Goal: Transaction & Acquisition: Purchase product/service

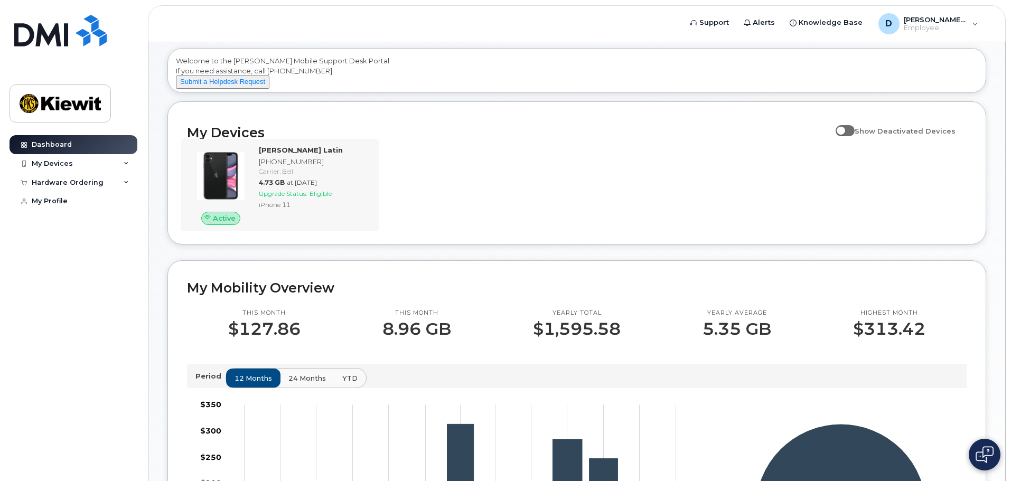
scroll to position [264, 0]
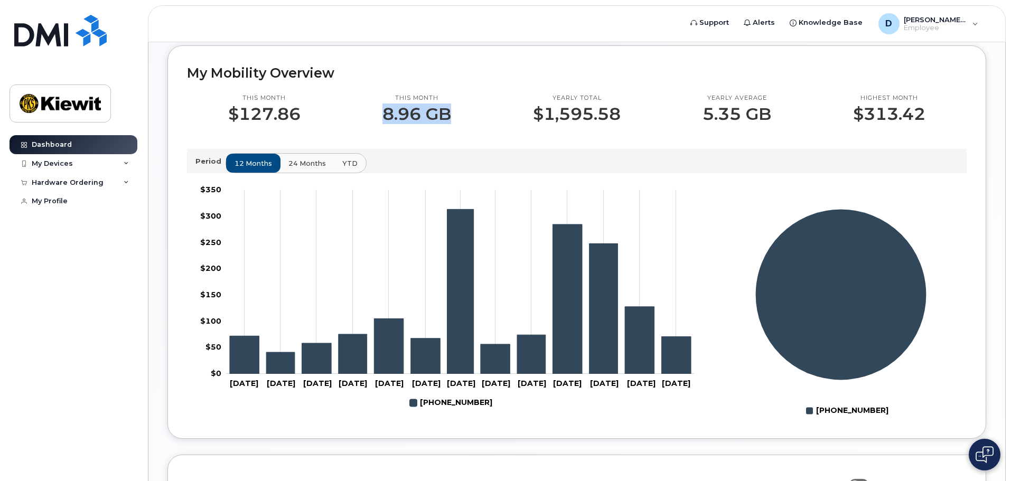
drag, startPoint x: 406, startPoint y: 122, endPoint x: 477, endPoint y: 122, distance: 70.8
click at [477, 122] on div "This month 8.96 GB" at bounding box center [416, 109] width 151 height 30
drag, startPoint x: 533, startPoint y: 125, endPoint x: 652, endPoint y: 128, distance: 119.5
click at [652, 124] on div "Yearly total $1,595.58" at bounding box center [577, 109] width 170 height 30
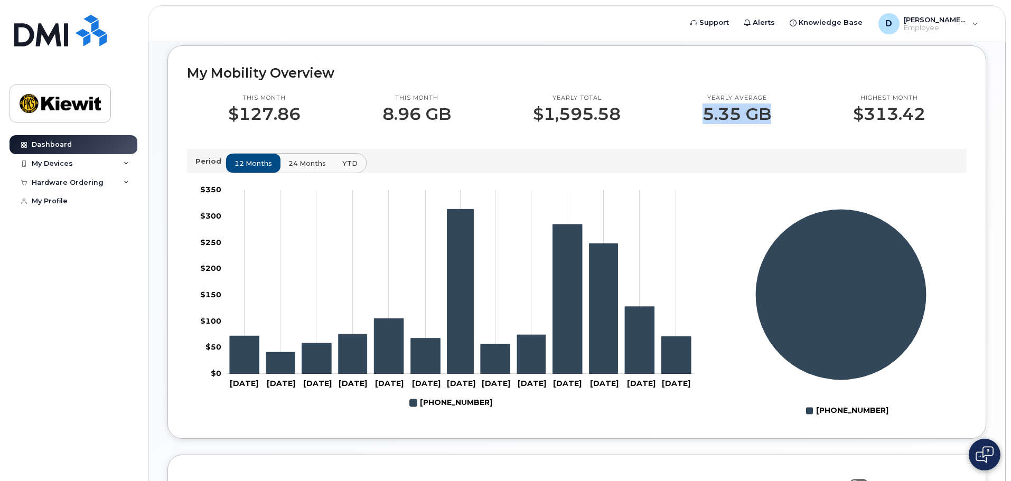
drag, startPoint x: 717, startPoint y: 124, endPoint x: 789, endPoint y: 124, distance: 72.4
click at [789, 124] on div "Yearly average 5.35 GB" at bounding box center [737, 109] width 151 height 30
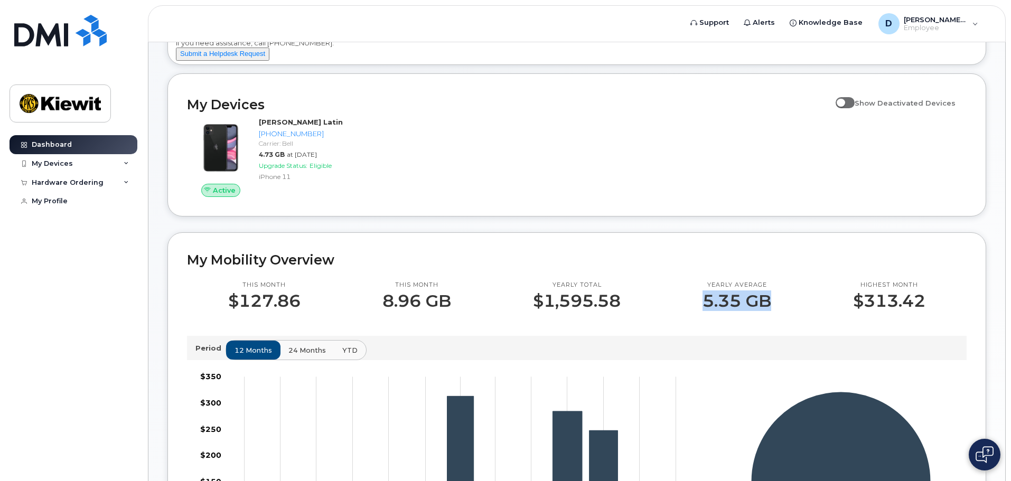
scroll to position [0, 0]
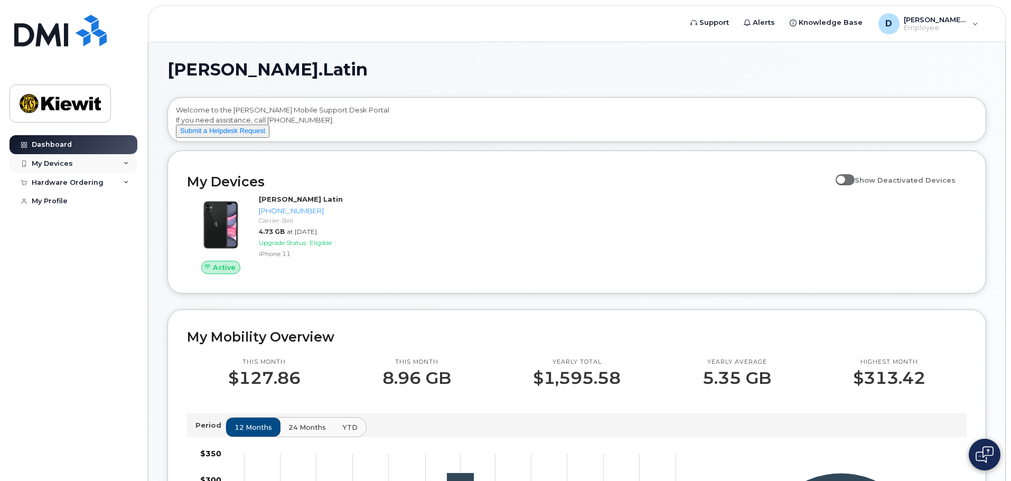
click at [115, 165] on div "My Devices" at bounding box center [74, 163] width 128 height 19
click at [115, 180] on div "Hardware Ordering" at bounding box center [74, 182] width 128 height 19
click at [59, 221] on div "New Order" at bounding box center [56, 222] width 40 height 10
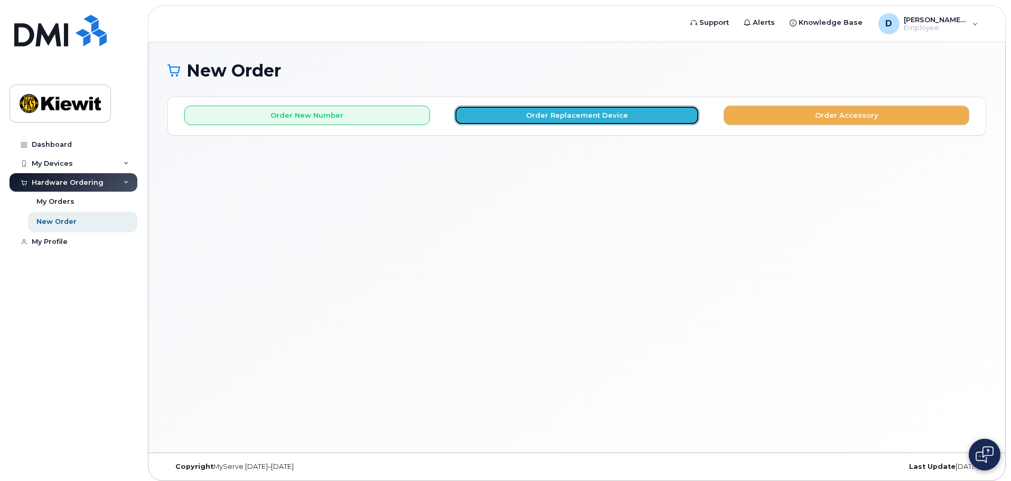
click at [619, 114] on button "Order Replacement Device" at bounding box center [577, 116] width 246 height 20
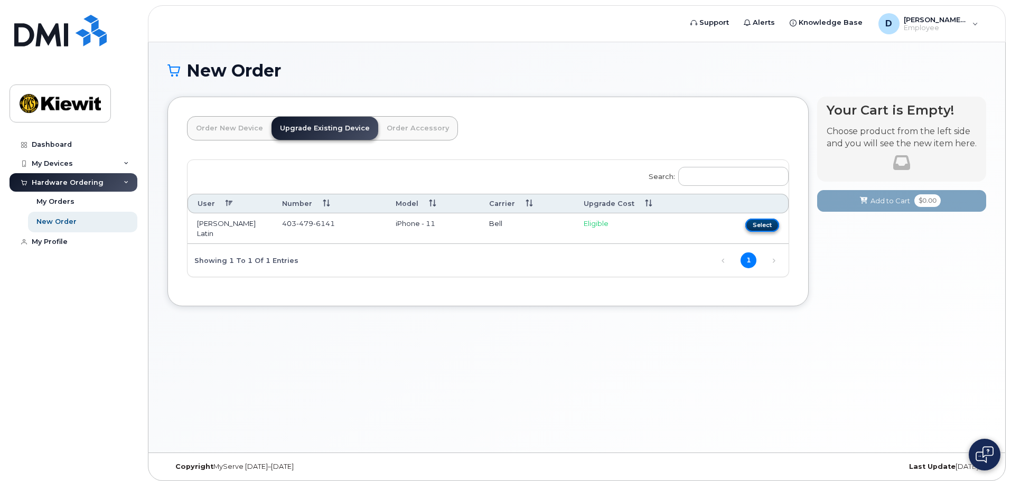
click at [774, 226] on button "Select" at bounding box center [763, 225] width 34 height 13
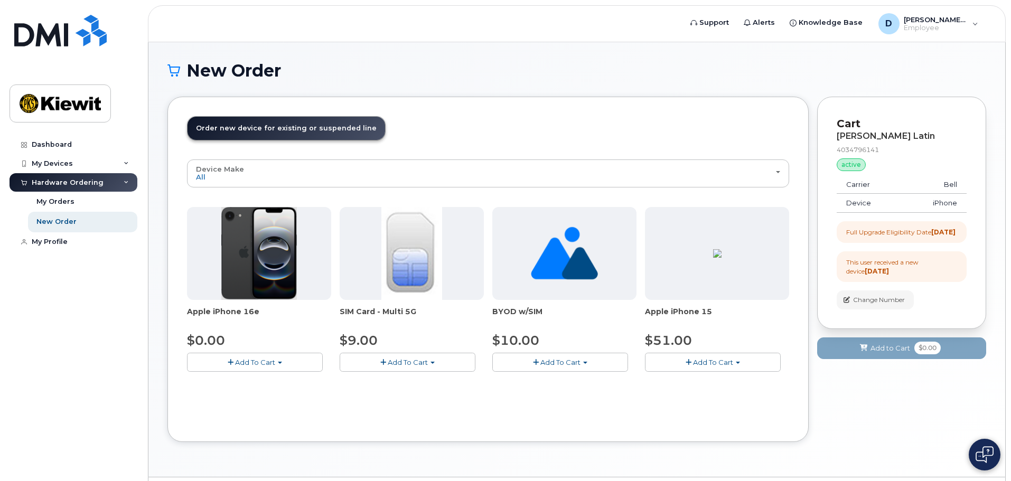
click at [229, 256] on img at bounding box center [259, 253] width 76 height 93
click at [284, 365] on button "Add To Cart" at bounding box center [255, 362] width 136 height 18
click at [285, 365] on button "Add To Cart" at bounding box center [255, 362] width 136 height 18
click at [676, 364] on button "Add To Cart" at bounding box center [713, 362] width 136 height 18
click at [421, 420] on div "Device Make All iPhone Unknown All iPhone Unknown Apple iPhone 16e $0.00 Add To…" at bounding box center [488, 291] width 602 height 263
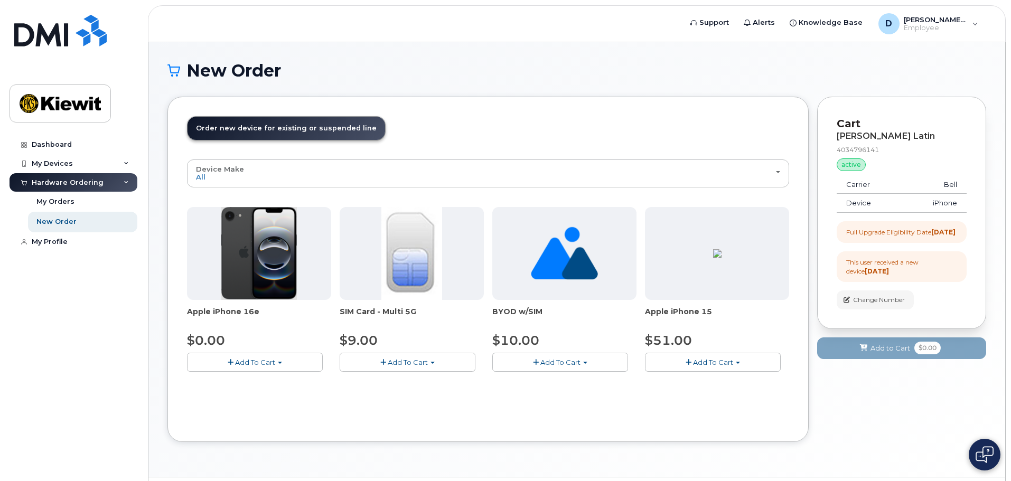
click at [266, 361] on span "Add To Cart" at bounding box center [255, 362] width 40 height 8
click at [259, 381] on link "$0.00 - 3 year upgrade (128GB)" at bounding box center [255, 382] width 131 height 13
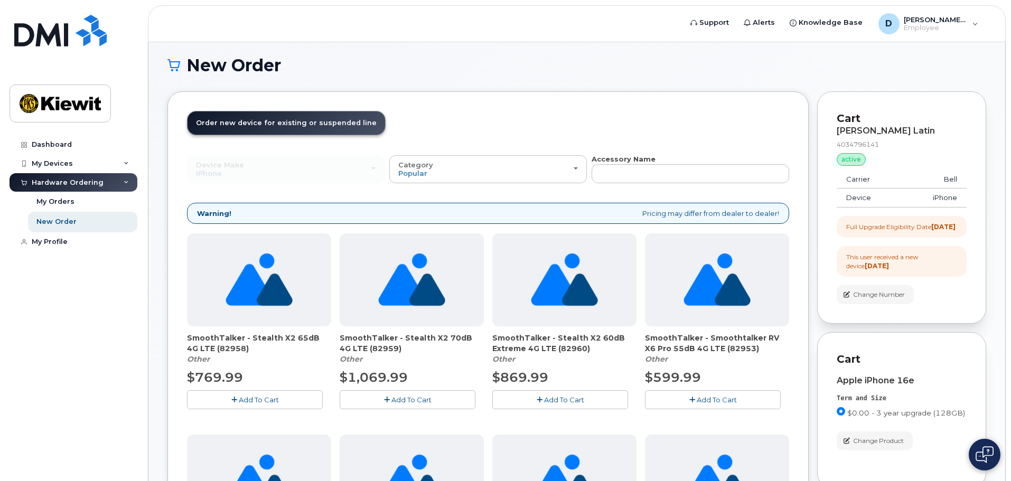
scroll to position [217, 0]
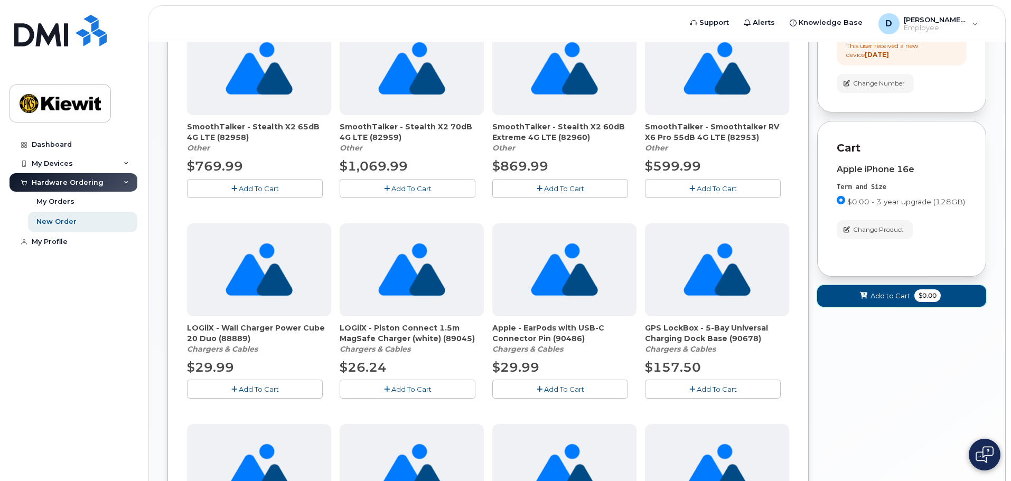
click at [900, 301] on span "Add to Cart" at bounding box center [891, 296] width 40 height 10
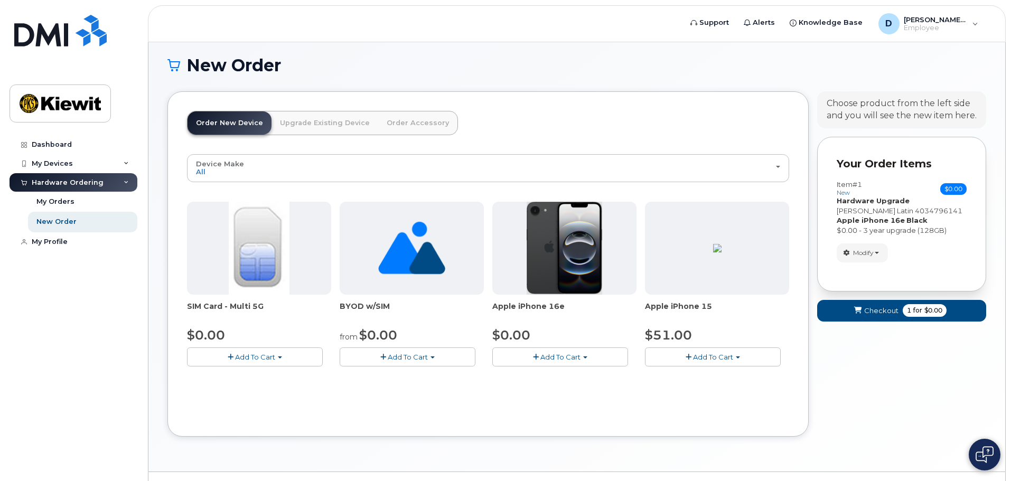
scroll to position [30, 0]
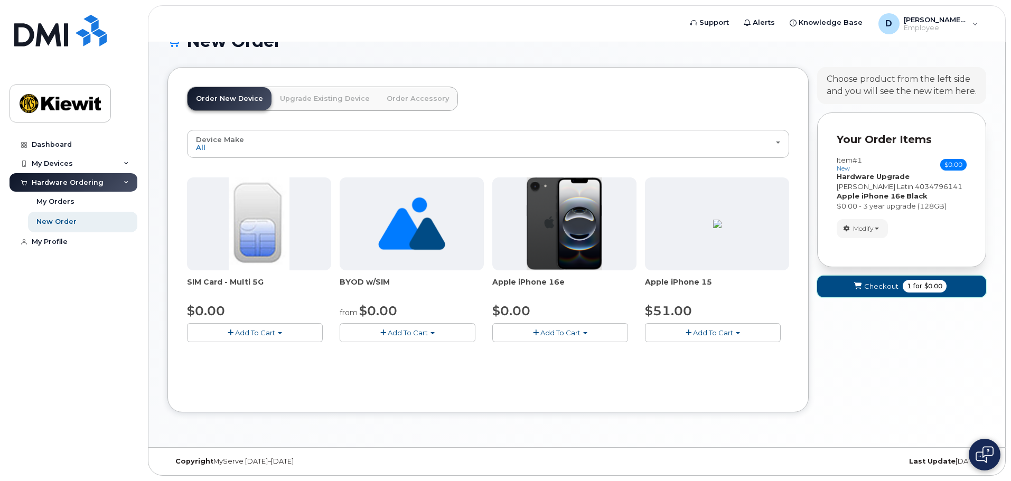
drag, startPoint x: 906, startPoint y: 286, endPoint x: 861, endPoint y: 281, distance: 45.2
click at [905, 286] on span "1 for $0.00" at bounding box center [925, 286] width 44 height 13
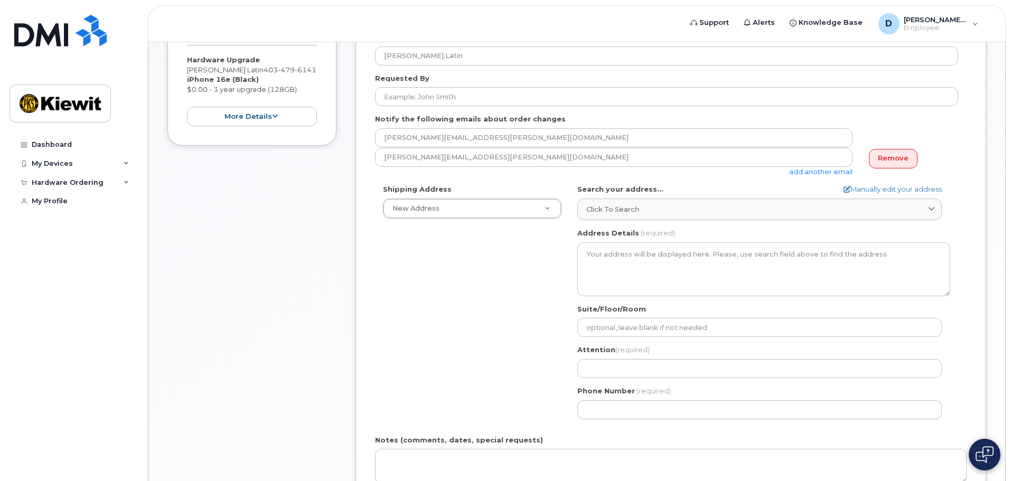
scroll to position [211, 0]
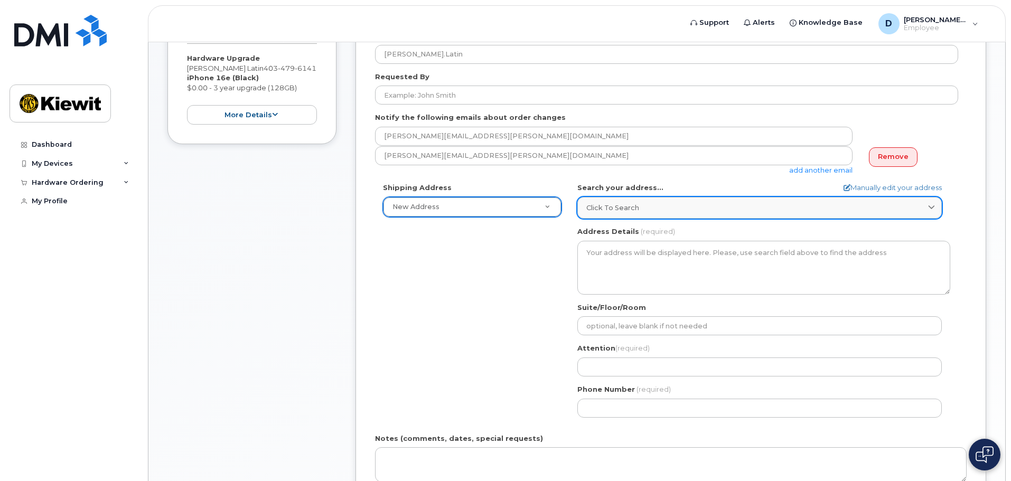
click at [616, 209] on span "Click to search" at bounding box center [613, 208] width 53 height 10
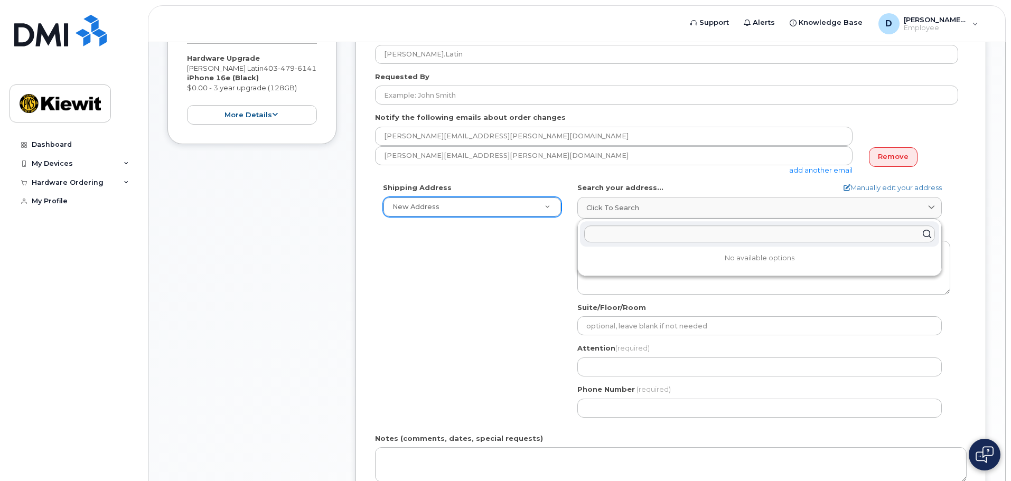
click at [488, 289] on div "Shipping Address New Address New Address Beaver Marine Limited [GEOGRAPHIC_DATA…" at bounding box center [666, 304] width 583 height 243
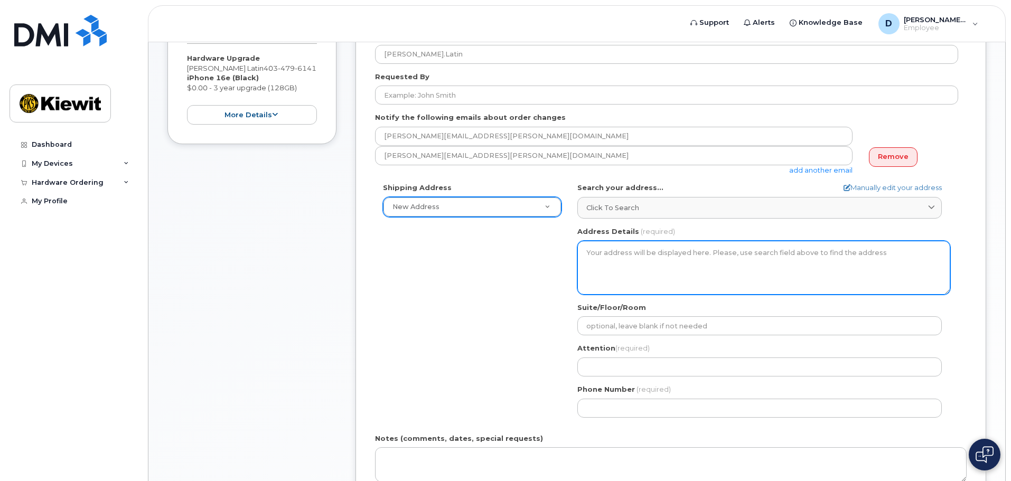
click at [652, 266] on textarea "Address Details" at bounding box center [764, 268] width 373 height 54
click at [640, 258] on textarea "Address Details" at bounding box center [764, 268] width 373 height 54
click at [634, 254] on textarea "Address Details" at bounding box center [764, 268] width 373 height 54
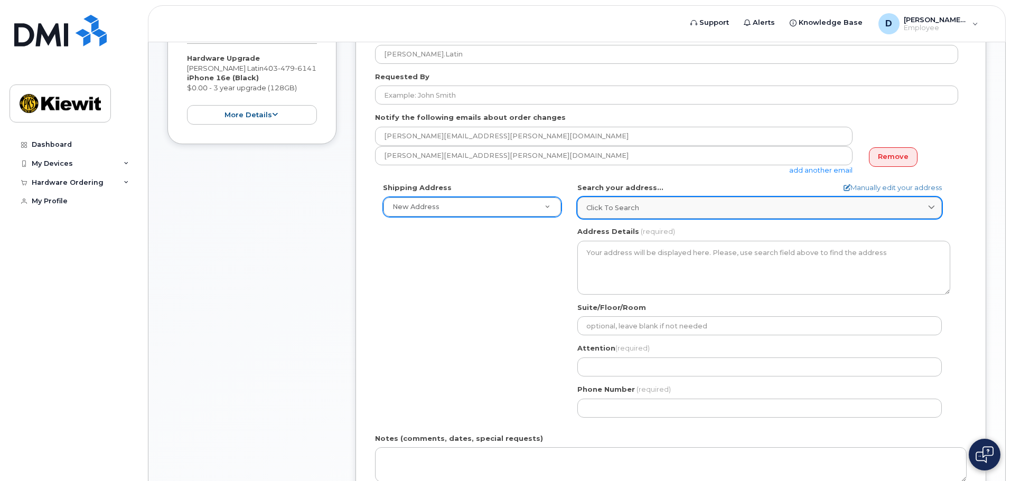
click at [620, 214] on link "Click to search" at bounding box center [760, 208] width 365 height 22
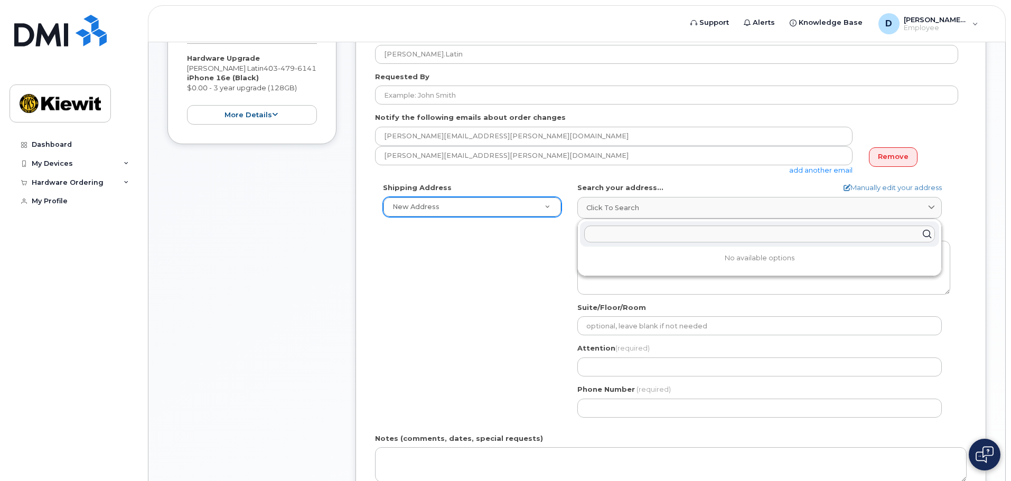
click at [508, 264] on div "Shipping Address New Address New Address Beaver Marine Limited [GEOGRAPHIC_DATA…" at bounding box center [666, 304] width 583 height 243
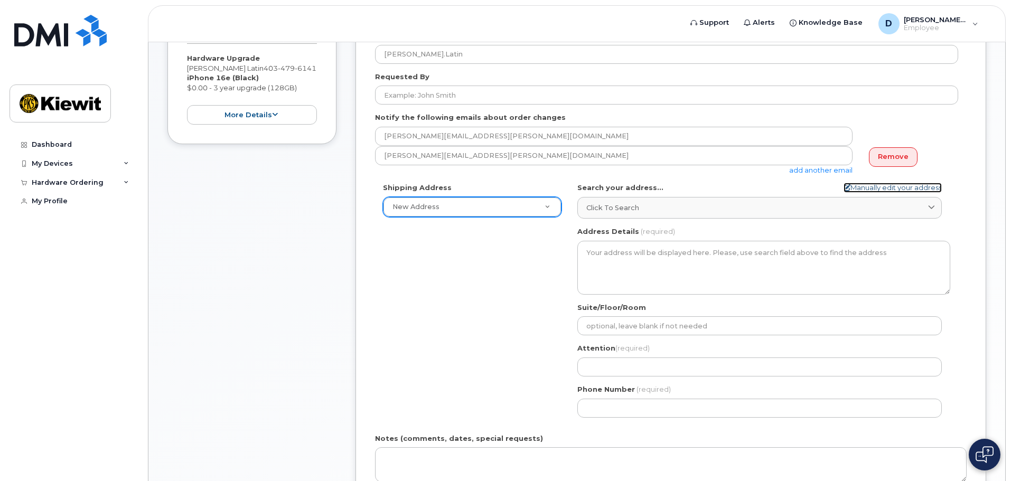
click at [861, 187] on link "Manually edit your address" at bounding box center [893, 188] width 98 height 10
select select
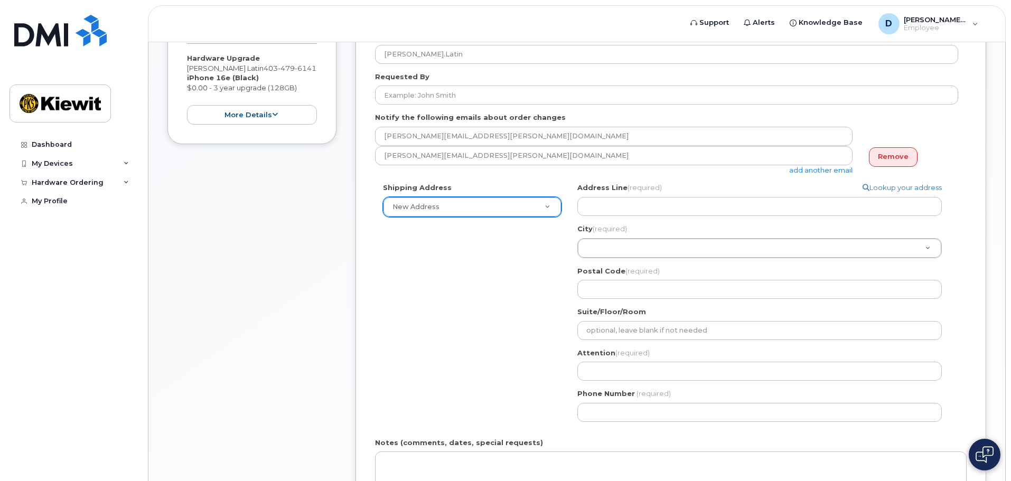
click at [604, 216] on div "Address Line (required) Lookup your address City (required) City (required) Cit…" at bounding box center [764, 241] width 373 height 116
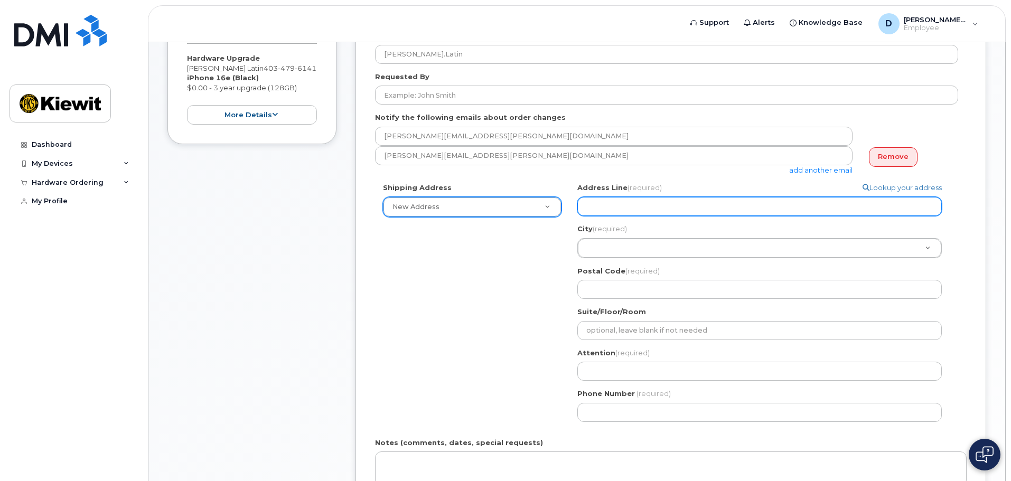
click at [606, 212] on input "Address Line (required)" at bounding box center [760, 206] width 365 height 19
type input "4300 [PERSON_NAME]"
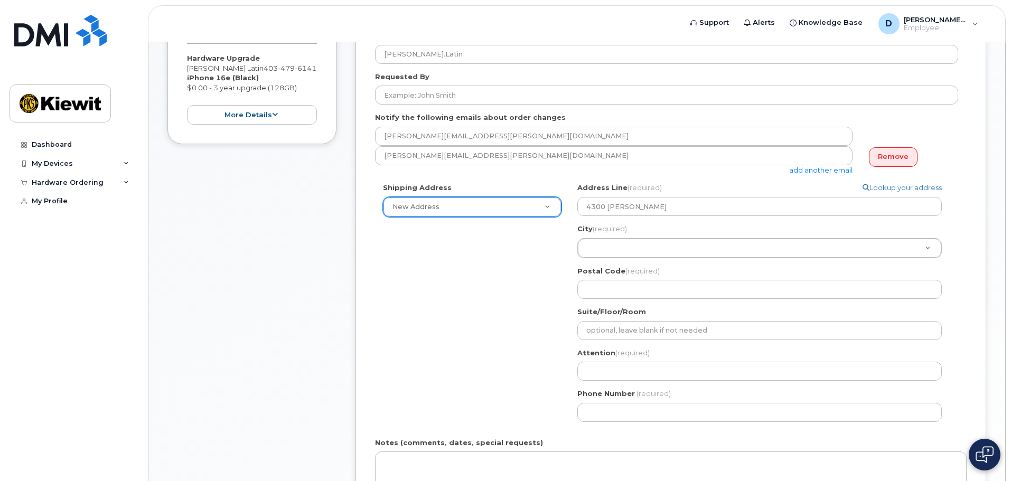
type input "[GEOGRAPHIC_DATA]"
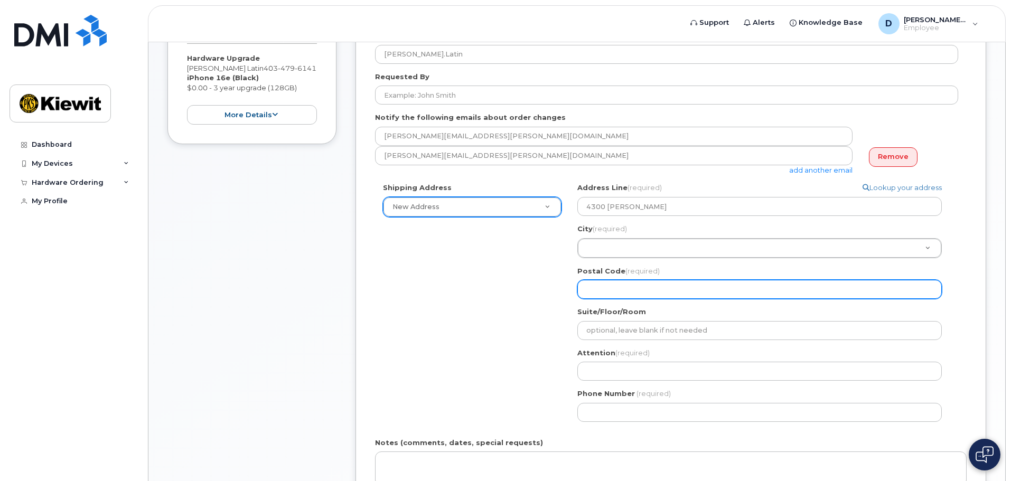
type input "77006"
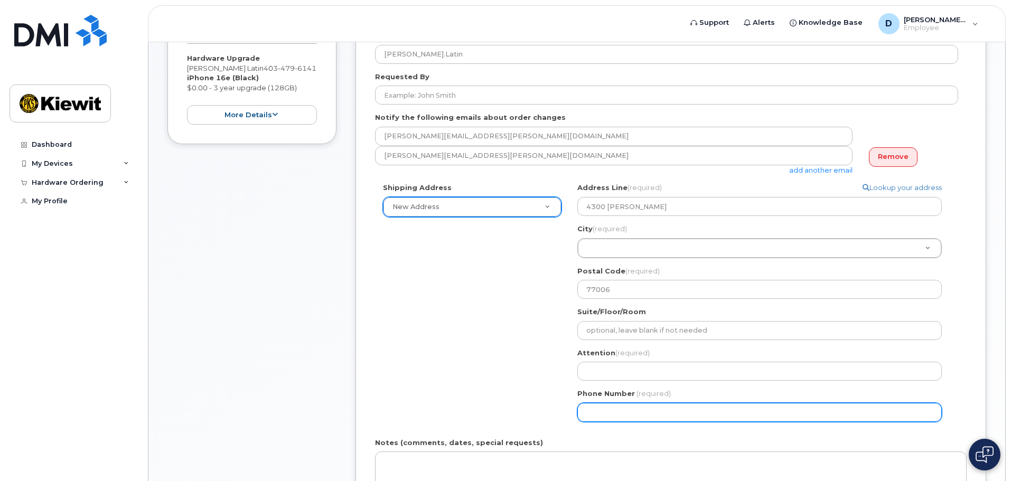
type input "4034796141"
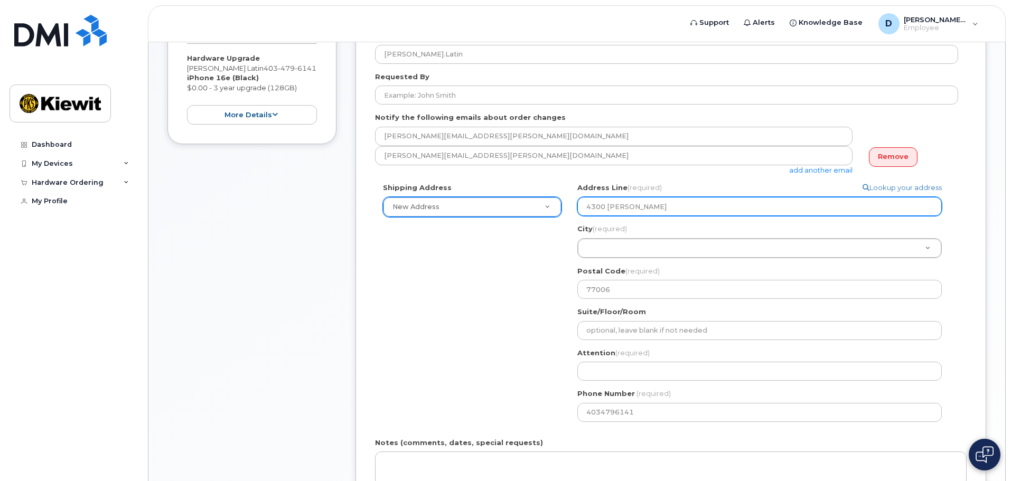
select select
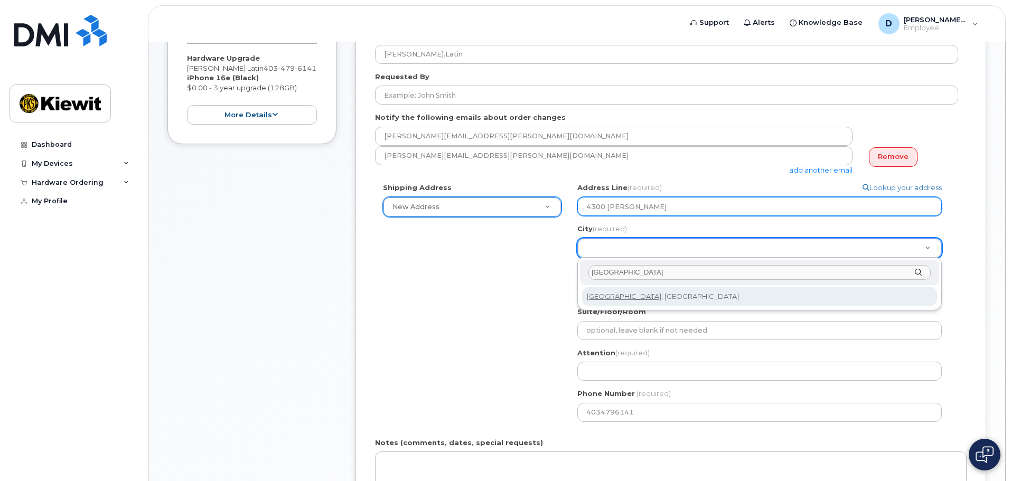
click at [607, 269] on input "[GEOGRAPHIC_DATA]" at bounding box center [760, 272] width 342 height 15
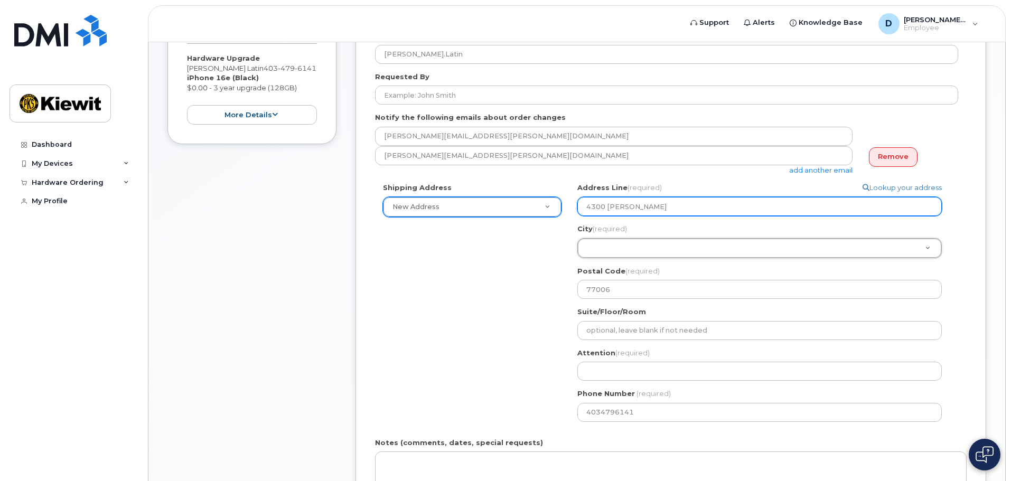
click at [748, 208] on input "4300 [PERSON_NAME]" at bounding box center [760, 206] width 365 height 19
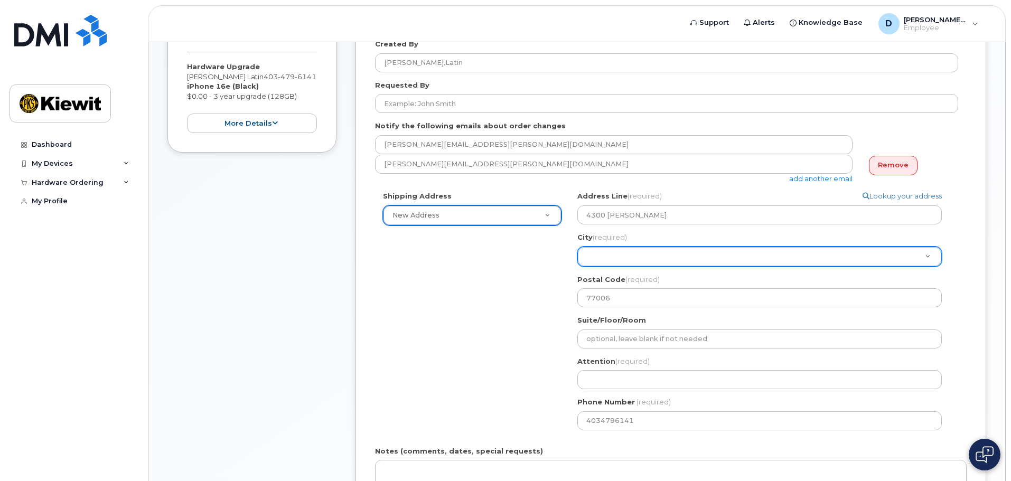
scroll to position [264, 0]
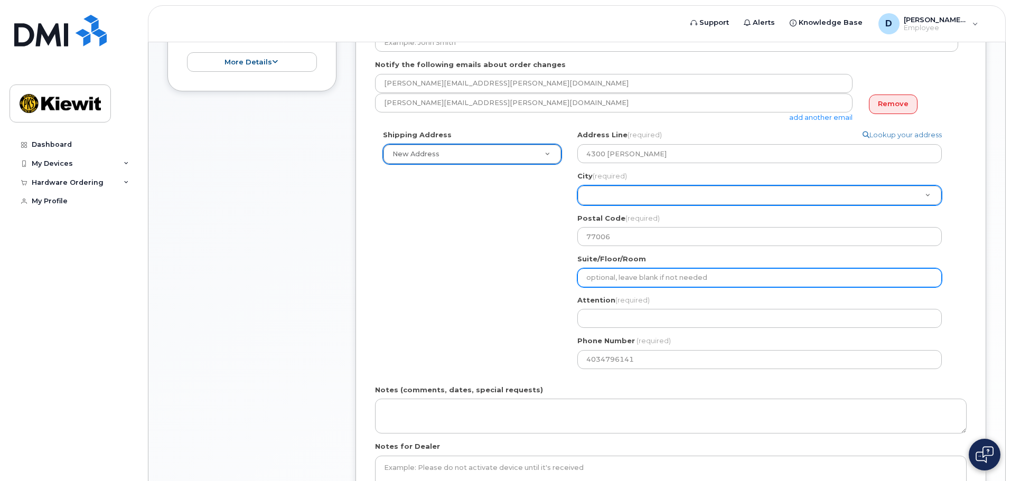
click at [707, 280] on input "Suite/Floor/Room" at bounding box center [760, 277] width 365 height 19
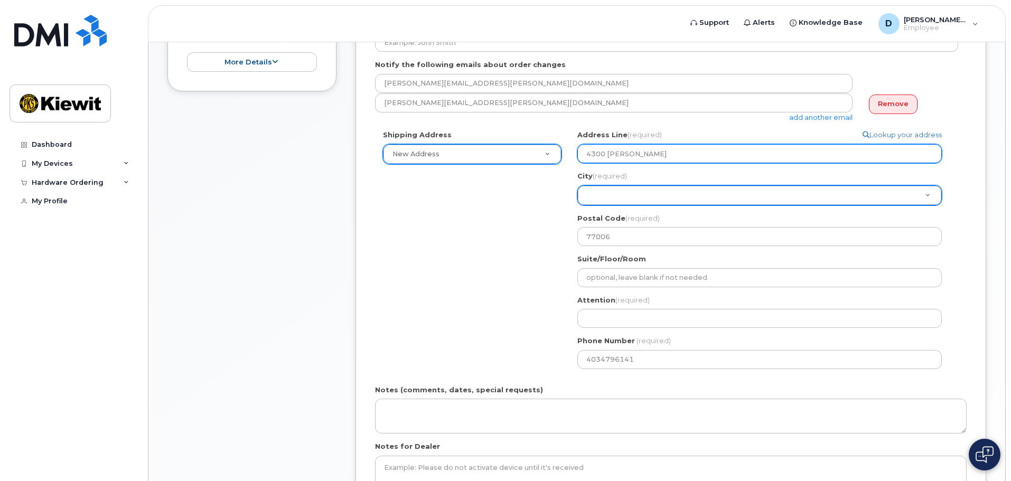
click at [649, 156] on input "4300 [PERSON_NAME]" at bounding box center [760, 153] width 365 height 19
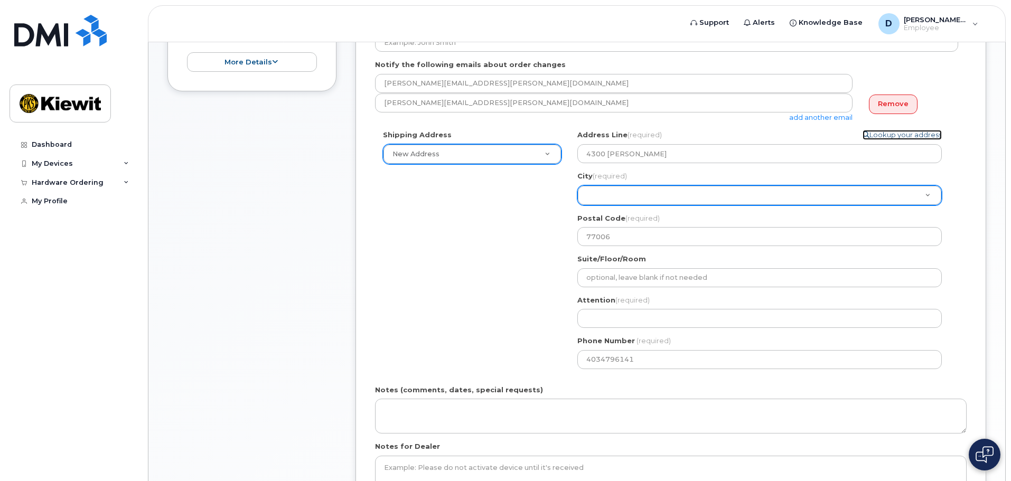
click at [896, 134] on link "Lookup your address" at bounding box center [902, 135] width 79 height 10
select select
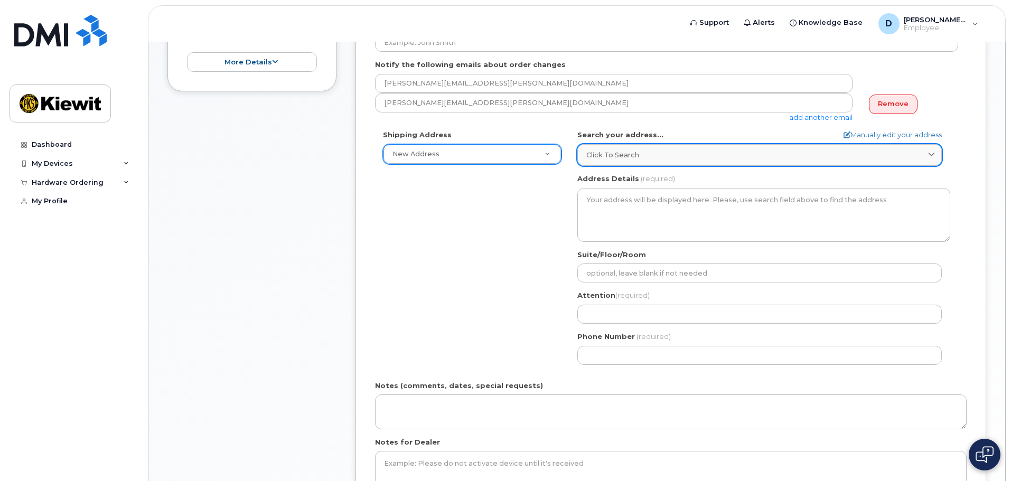
click at [699, 158] on div "Click to search" at bounding box center [760, 155] width 347 height 10
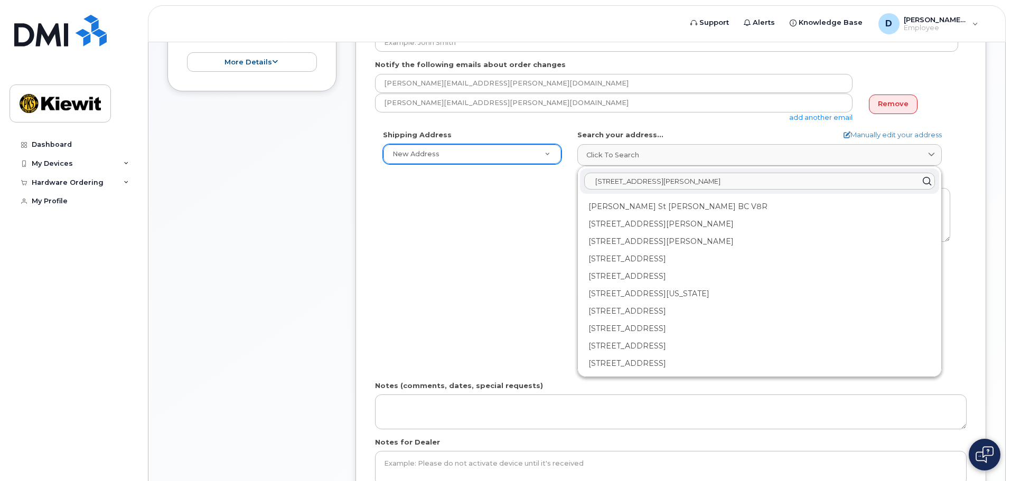
type input "[STREET_ADDRESS][PERSON_NAME][PERSON_NAME]"
drag, startPoint x: 686, startPoint y: 177, endPoint x: 499, endPoint y: 172, distance: 187.1
click at [499, 172] on div "Shipping Address New Address New Address Beaver Marine Limited [GEOGRAPHIC_DATA…" at bounding box center [666, 251] width 583 height 243
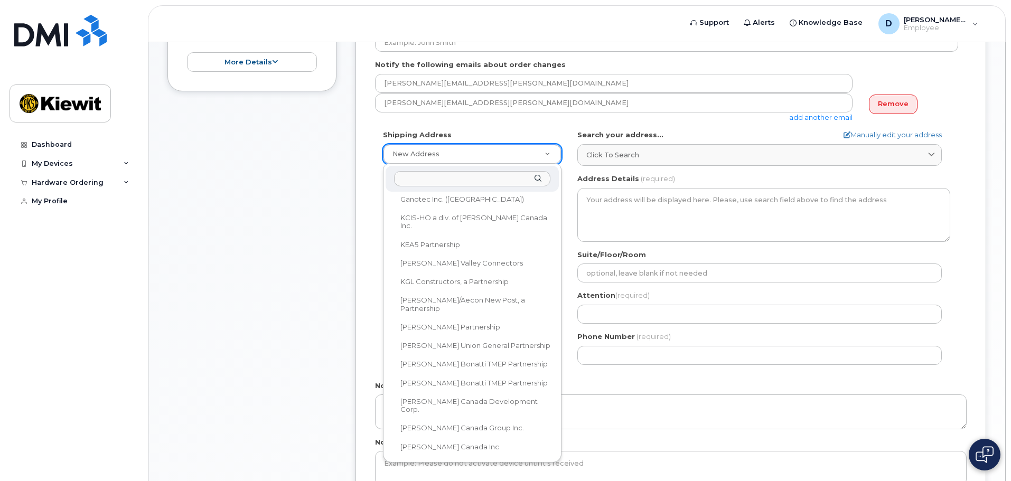
scroll to position [211, 0]
select select
type textarea "[STREET_ADDRESS]"
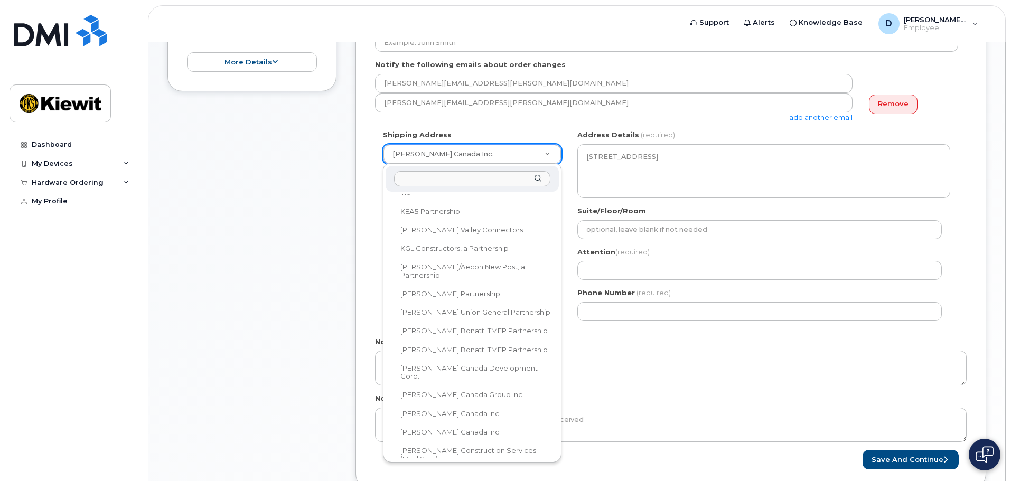
drag, startPoint x: 509, startPoint y: 155, endPoint x: 504, endPoint y: 160, distance: 7.1
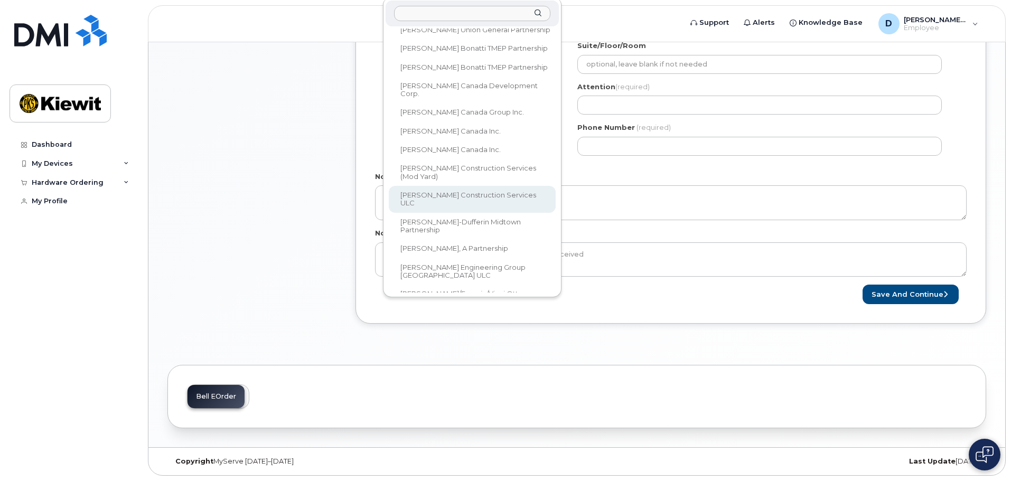
scroll to position [370, 0]
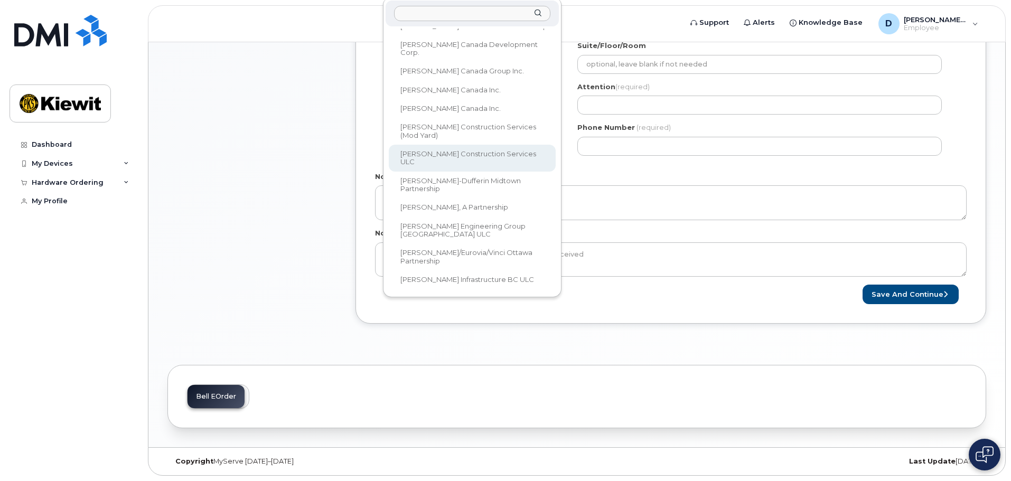
select select
type textarea "[STREET_ADDRESS]"
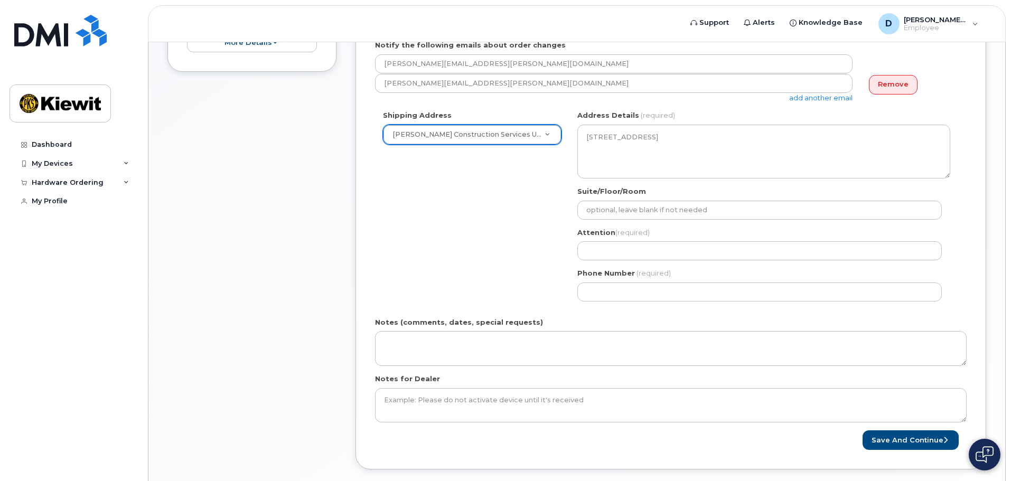
scroll to position [317, 0]
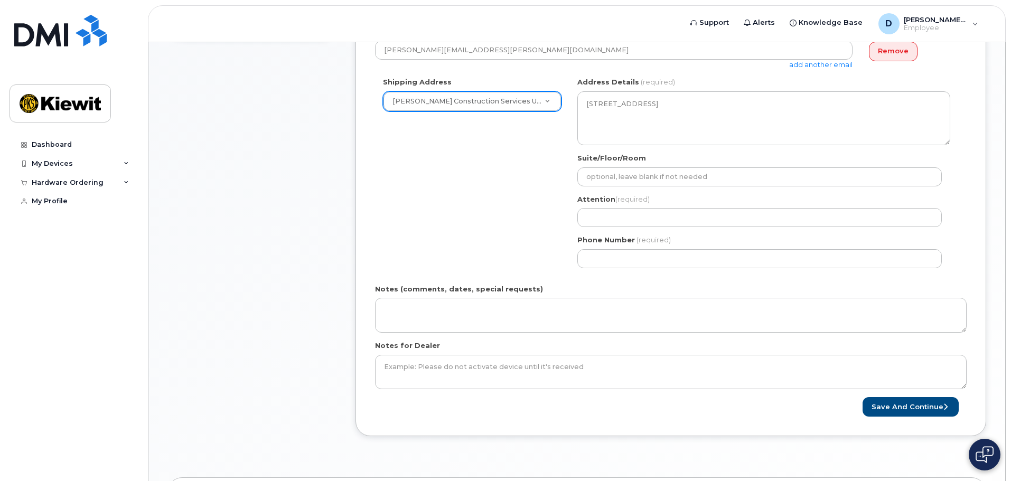
click at [501, 194] on div "Shipping Address [PERSON_NAME] Construction Services ULC New Address Beaver Mar…" at bounding box center [666, 176] width 583 height 199
